Goal: Task Accomplishment & Management: Manage account settings

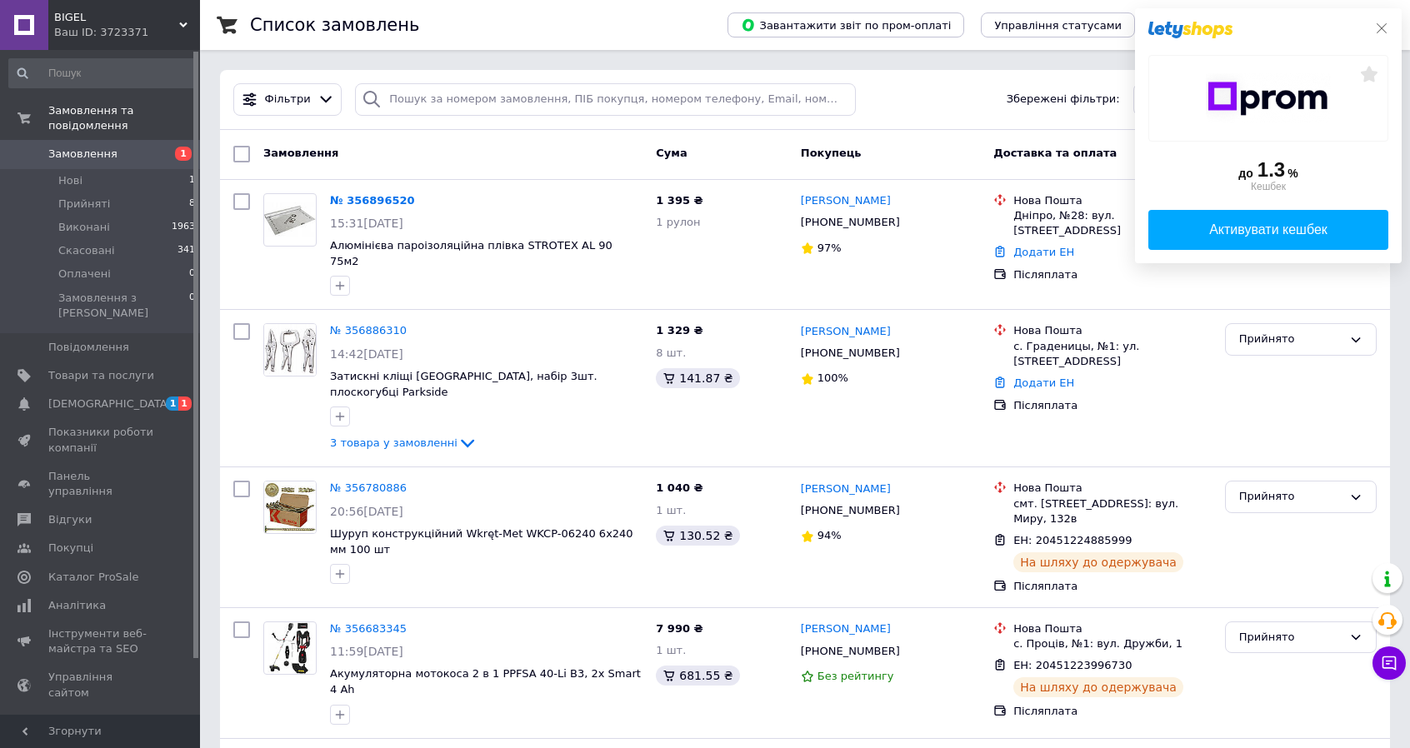
click at [1381, 27] on icon at bounding box center [1381, 28] width 13 height 13
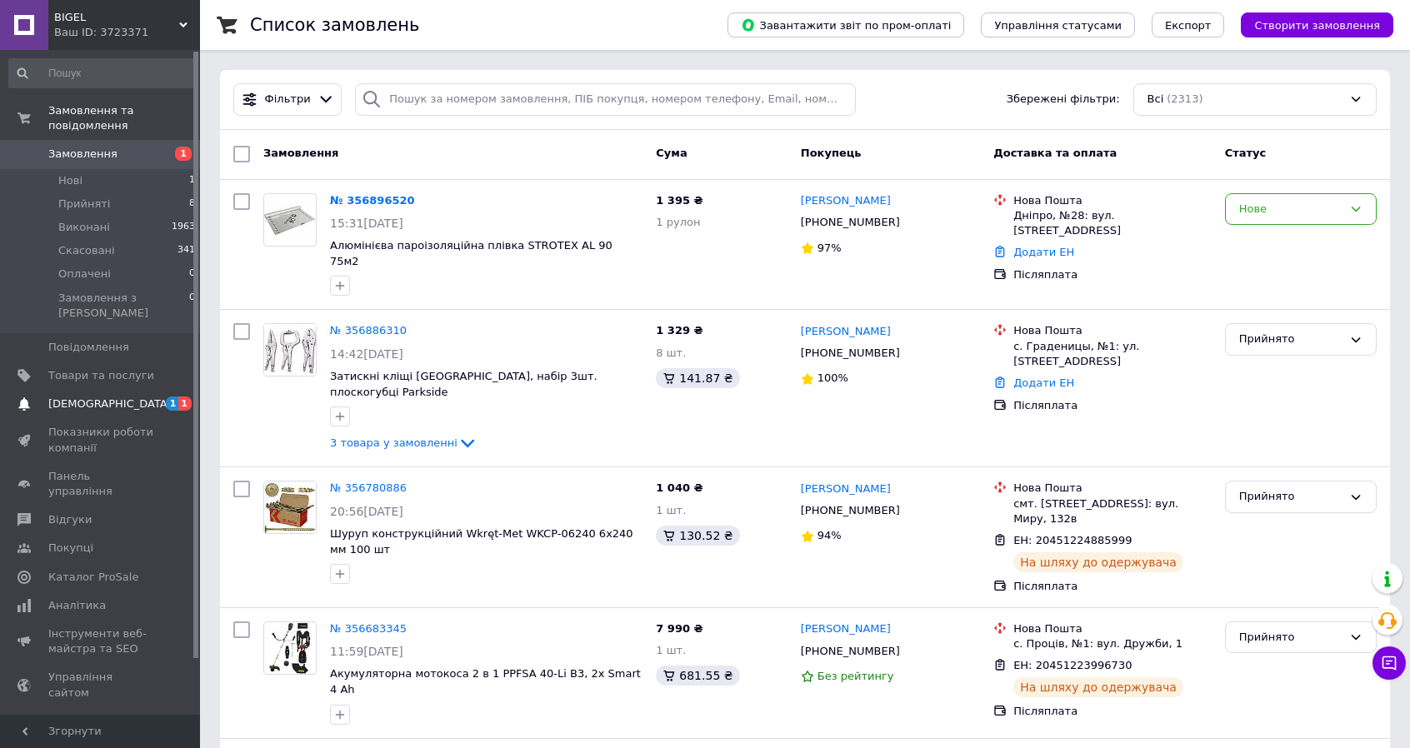
click at [119, 397] on span "[DEMOGRAPHIC_DATA]" at bounding box center [101, 404] width 106 height 15
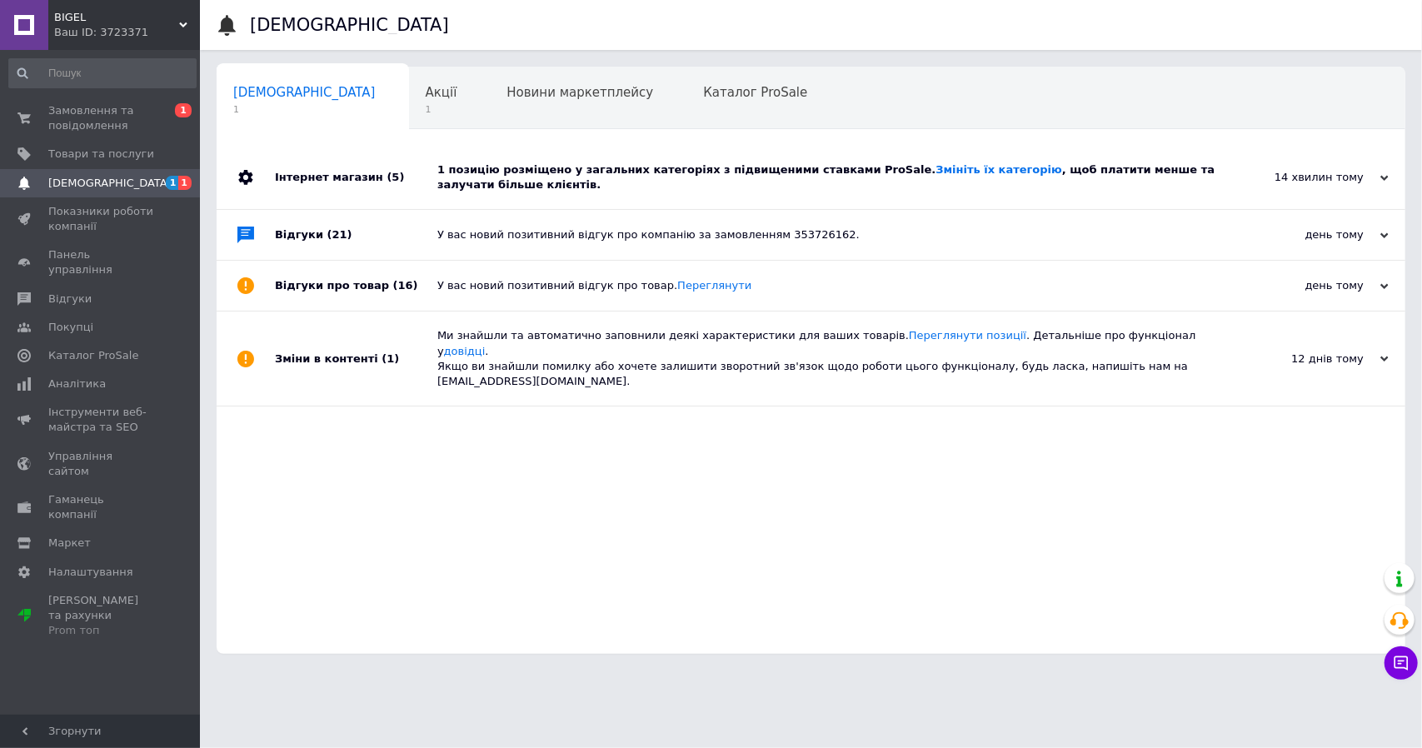
click at [331, 82] on div "[DEMOGRAPHIC_DATA] 1" at bounding box center [313, 98] width 192 height 63
click at [426, 87] on span "Акції" at bounding box center [442, 92] width 32 height 15
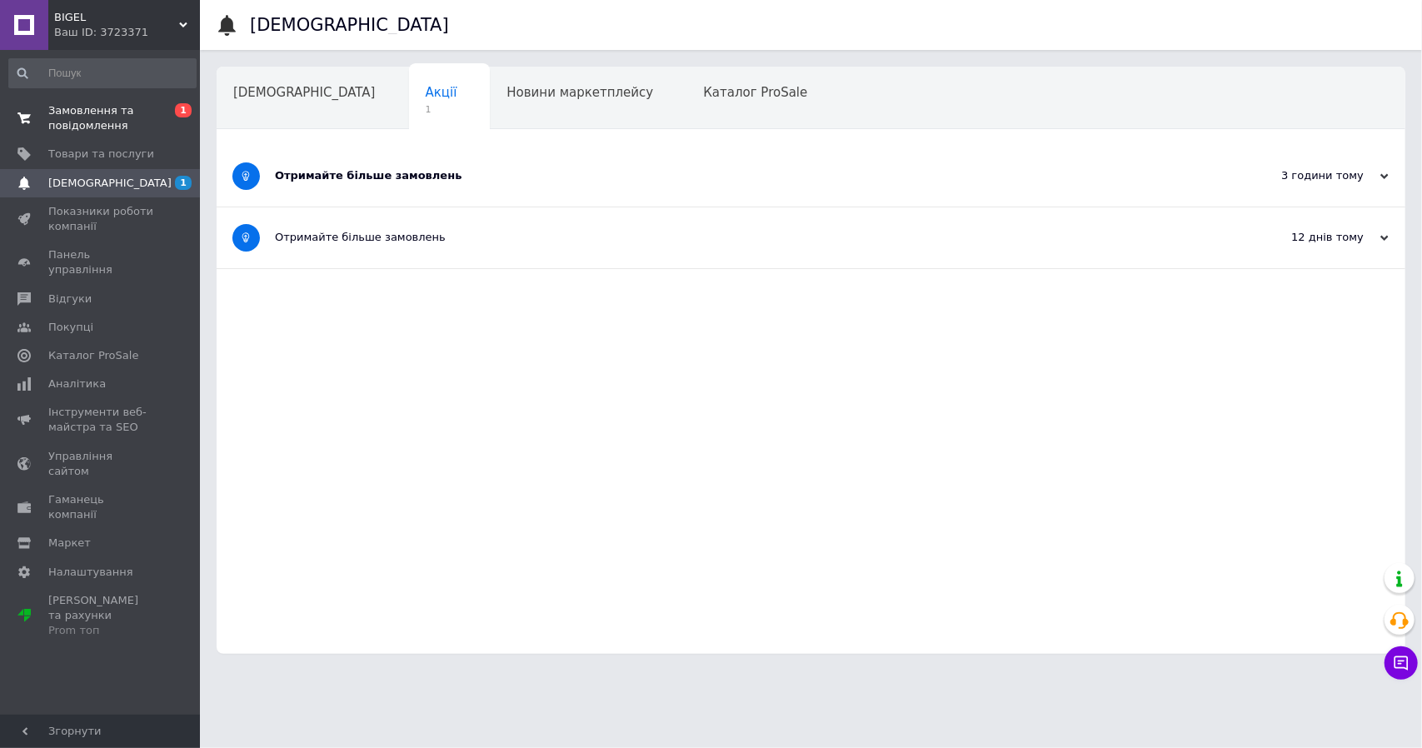
click at [83, 122] on span "Замовлення та повідомлення" at bounding box center [101, 118] width 106 height 30
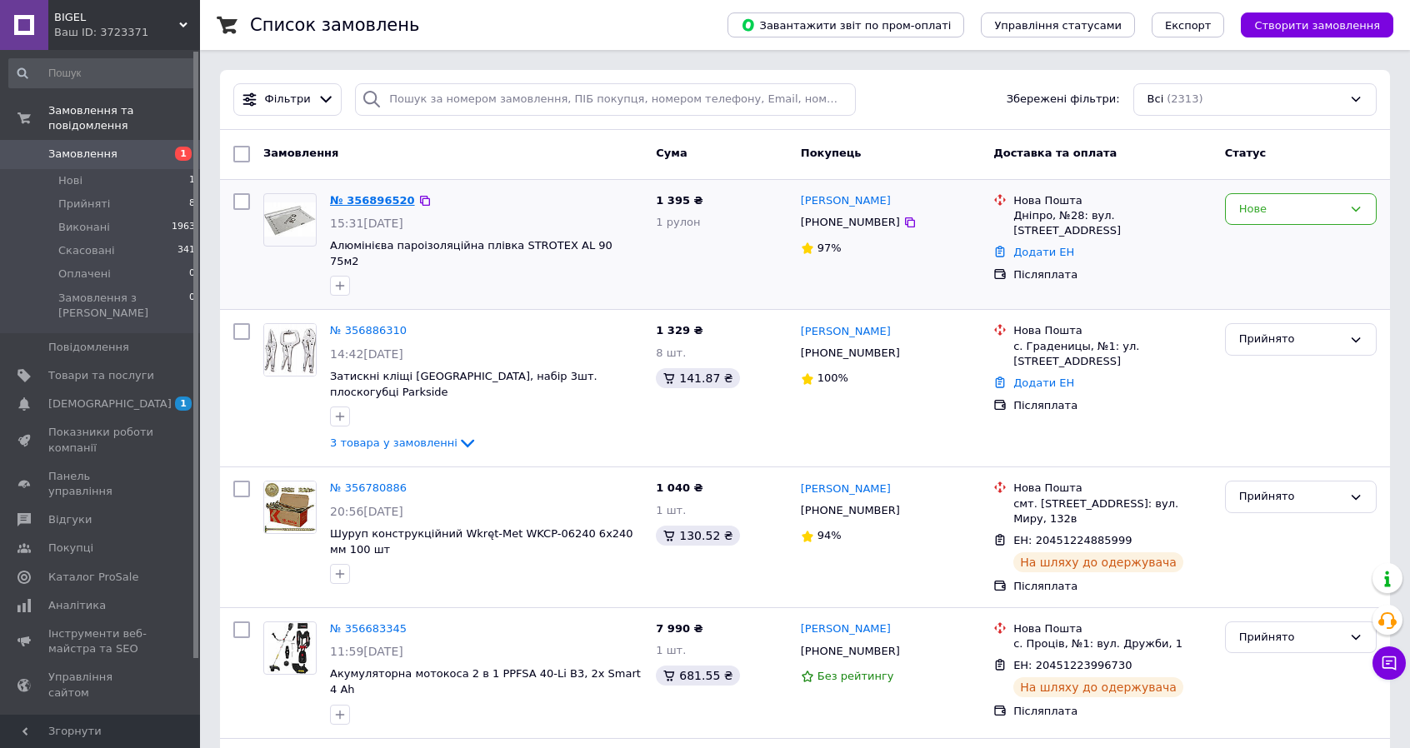
click at [382, 201] on link "№ 356896520" at bounding box center [372, 200] width 85 height 12
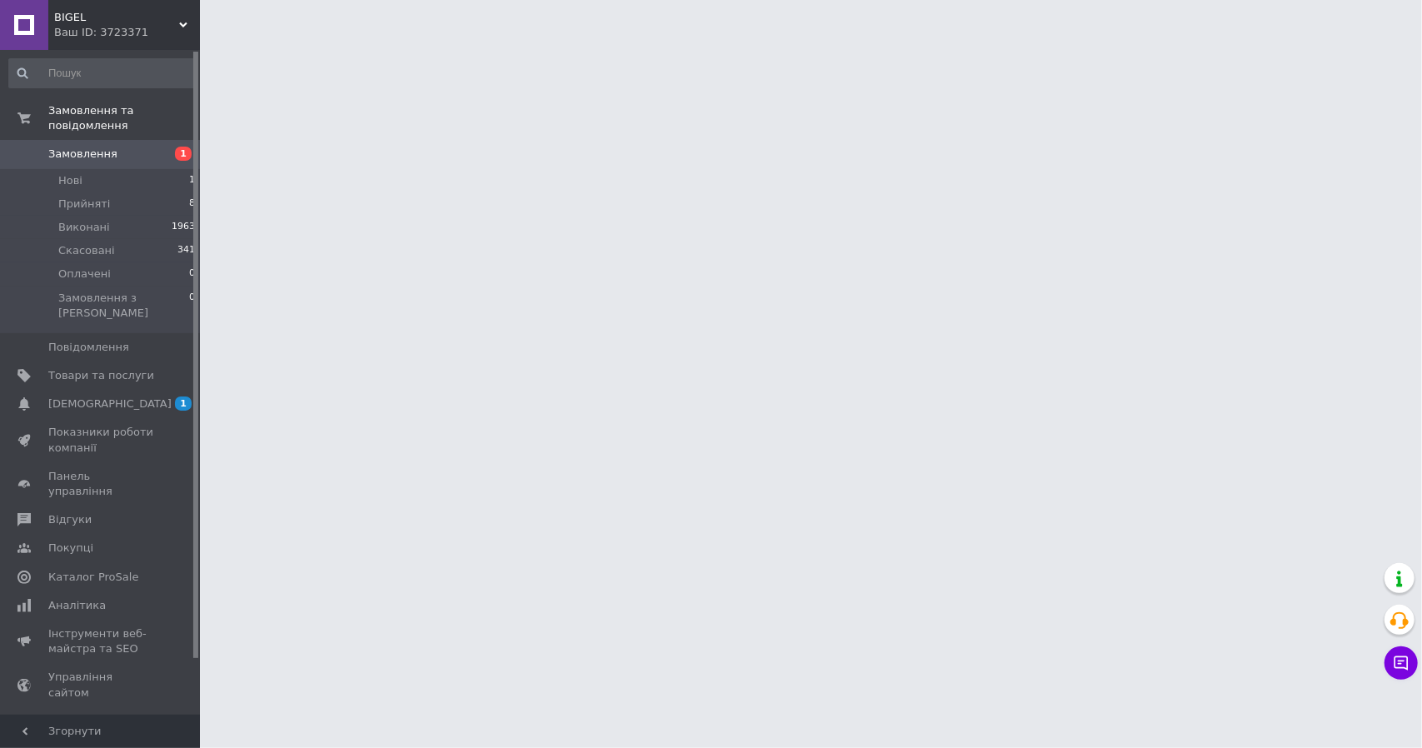
click at [67, 147] on span "Замовлення" at bounding box center [82, 154] width 69 height 15
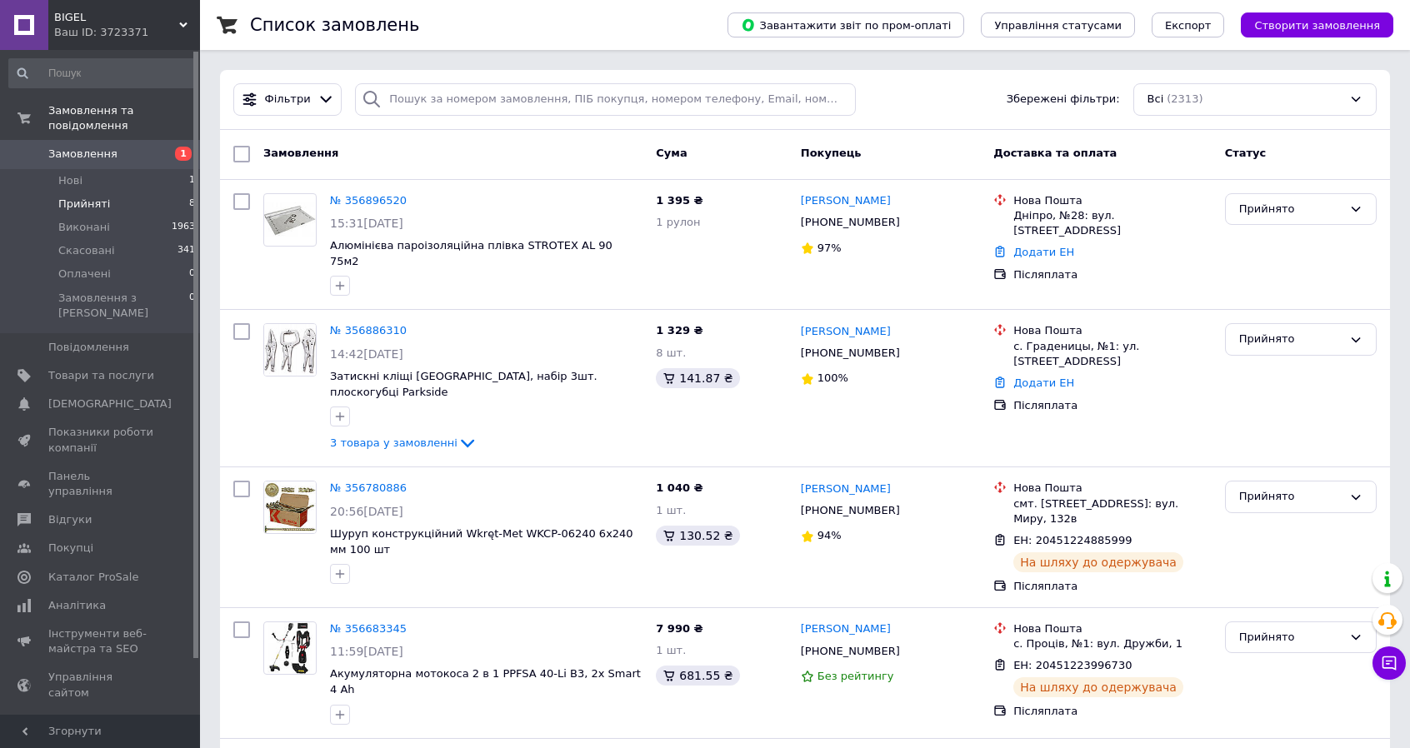
click at [82, 197] on span "Прийняті" at bounding box center [84, 204] width 52 height 15
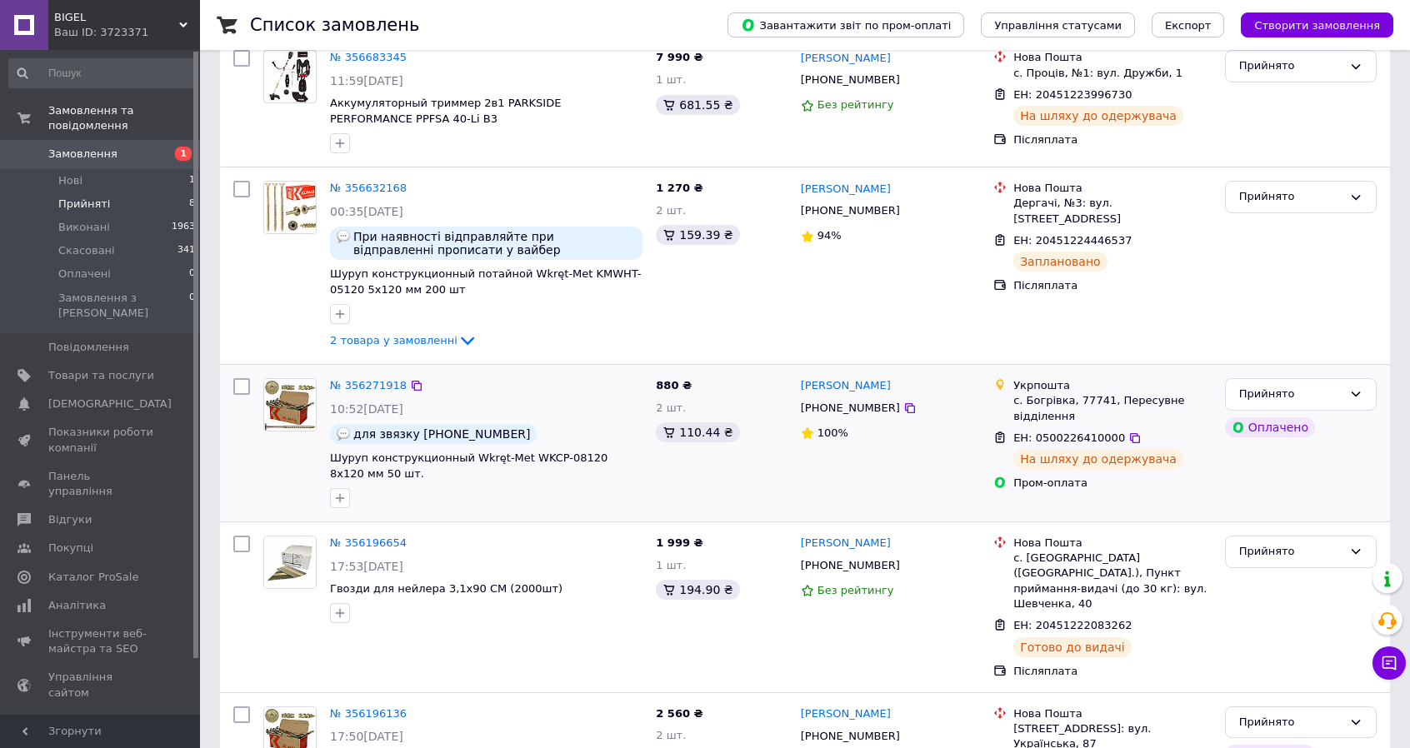
scroll to position [692, 0]
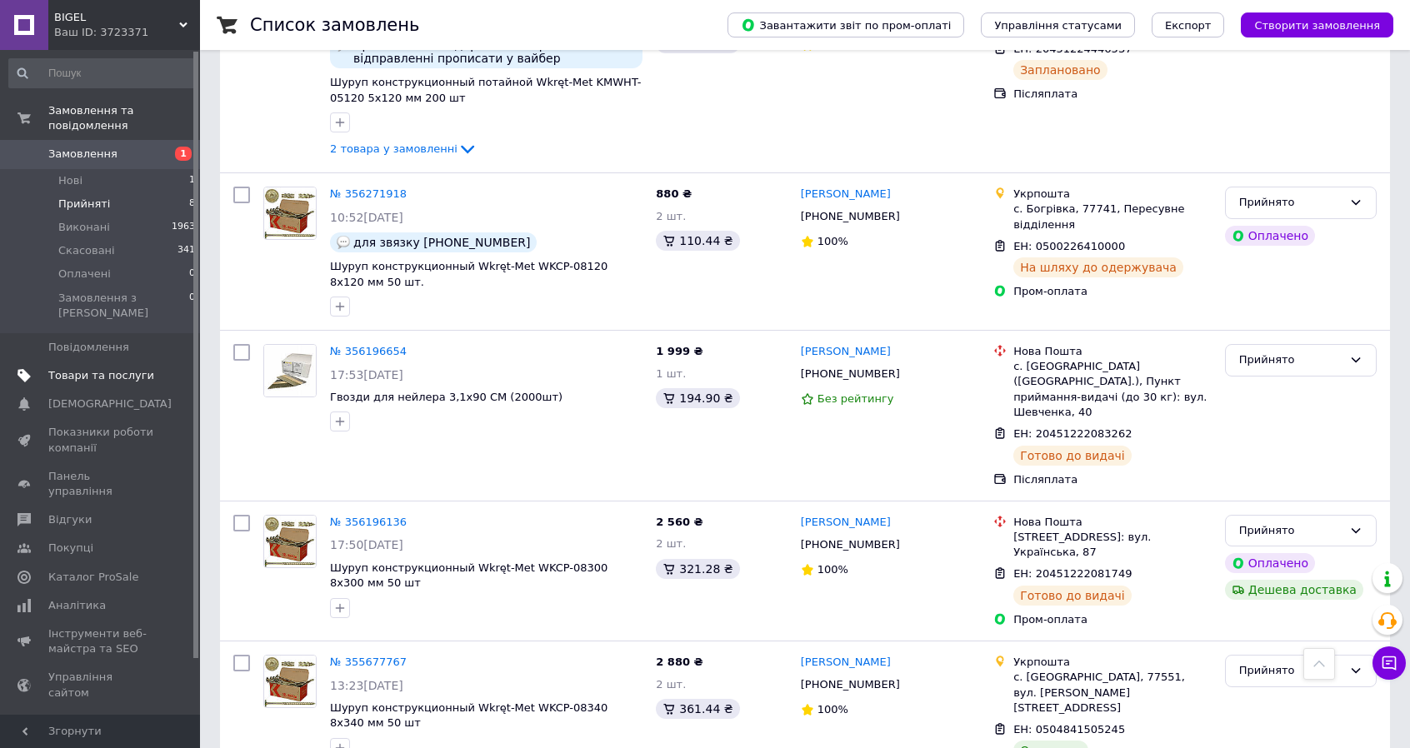
click at [91, 368] on span "Товари та послуги" at bounding box center [101, 375] width 106 height 15
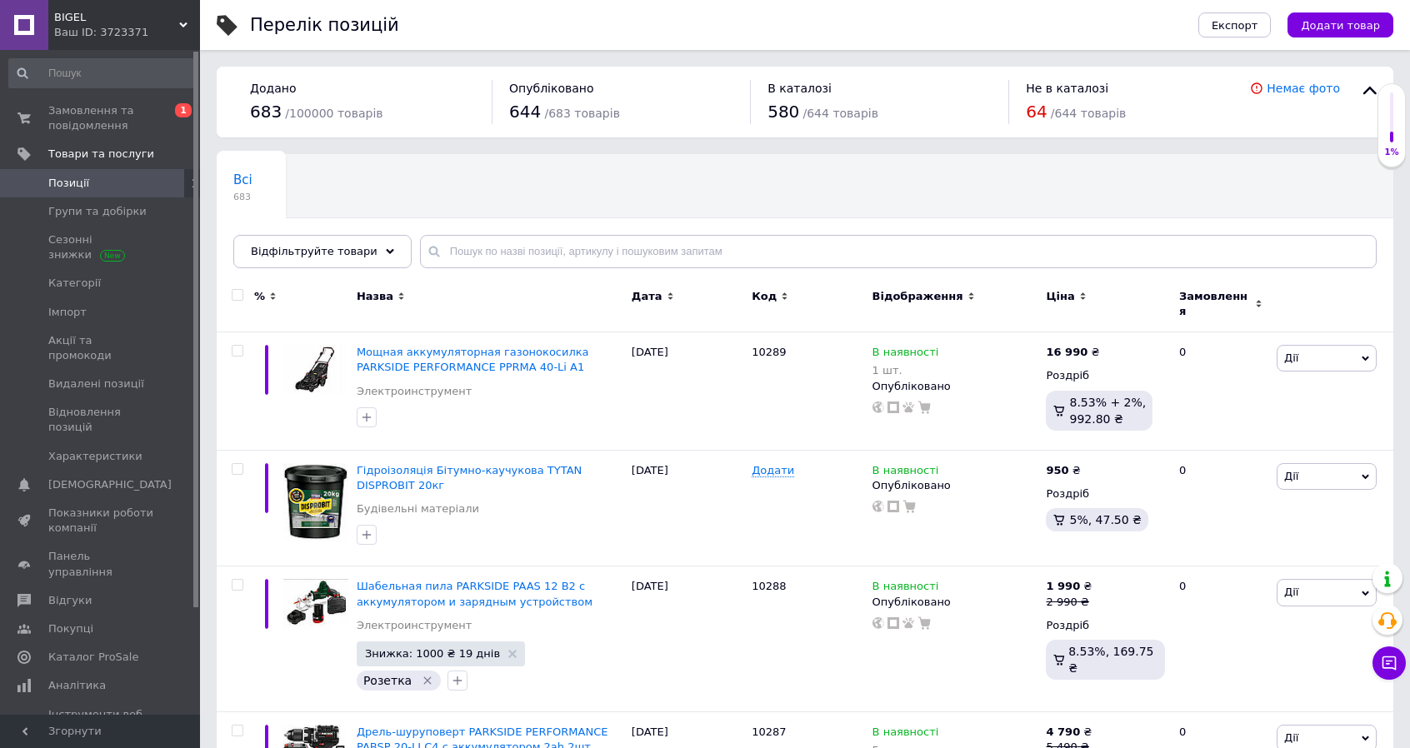
click at [153, 17] on span "BIGEL" at bounding box center [116, 17] width 125 height 15
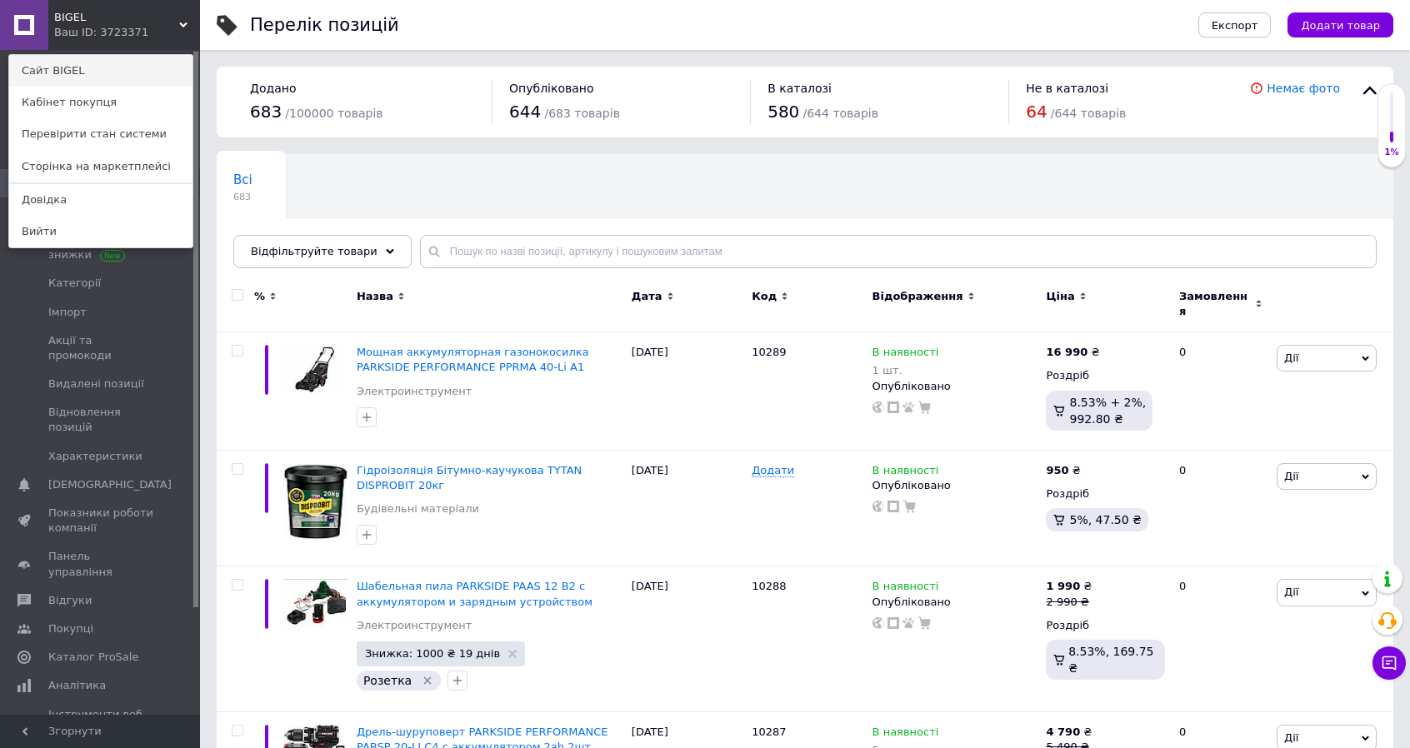
click at [154, 71] on link "Сайт BIGEL" at bounding box center [100, 71] width 183 height 32
